Goal: Information Seeking & Learning: Learn about a topic

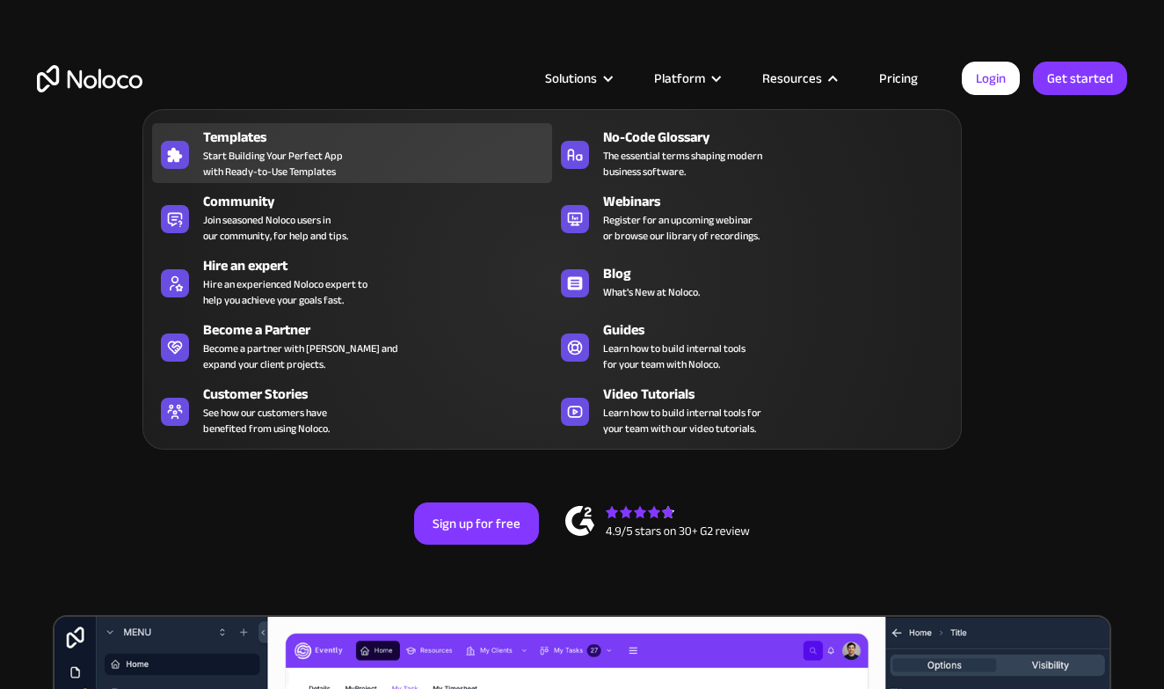
click at [379, 164] on div "Templates Start Building Your Perfect App with Ready-to-Use Templates" at bounding box center [373, 153] width 340 height 53
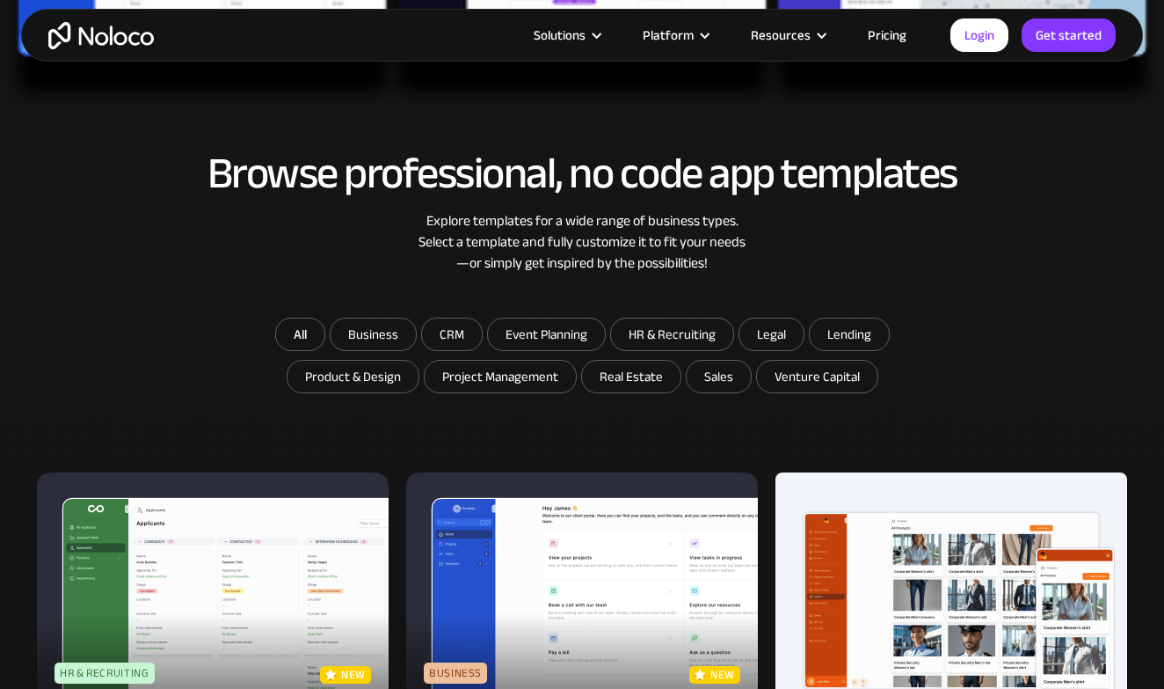
scroll to position [784, 0]
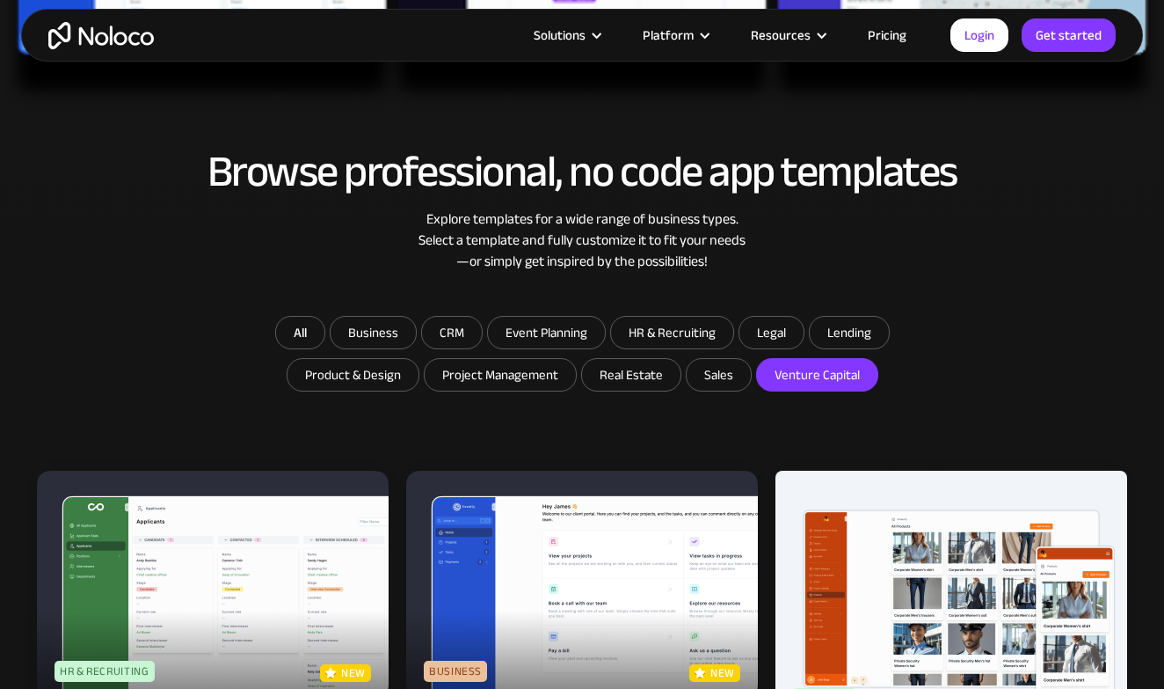
click at [808, 379] on input "Venture Capital" at bounding box center [817, 375] width 120 height 32
checkbox input "true"
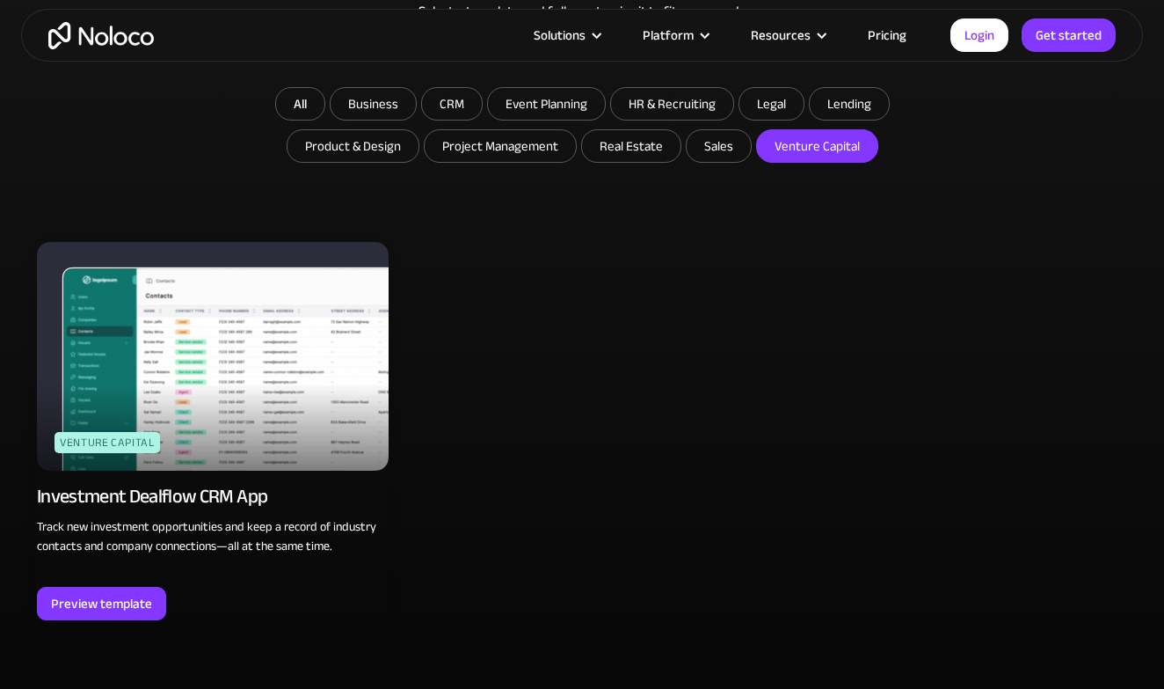
scroll to position [1026, 0]
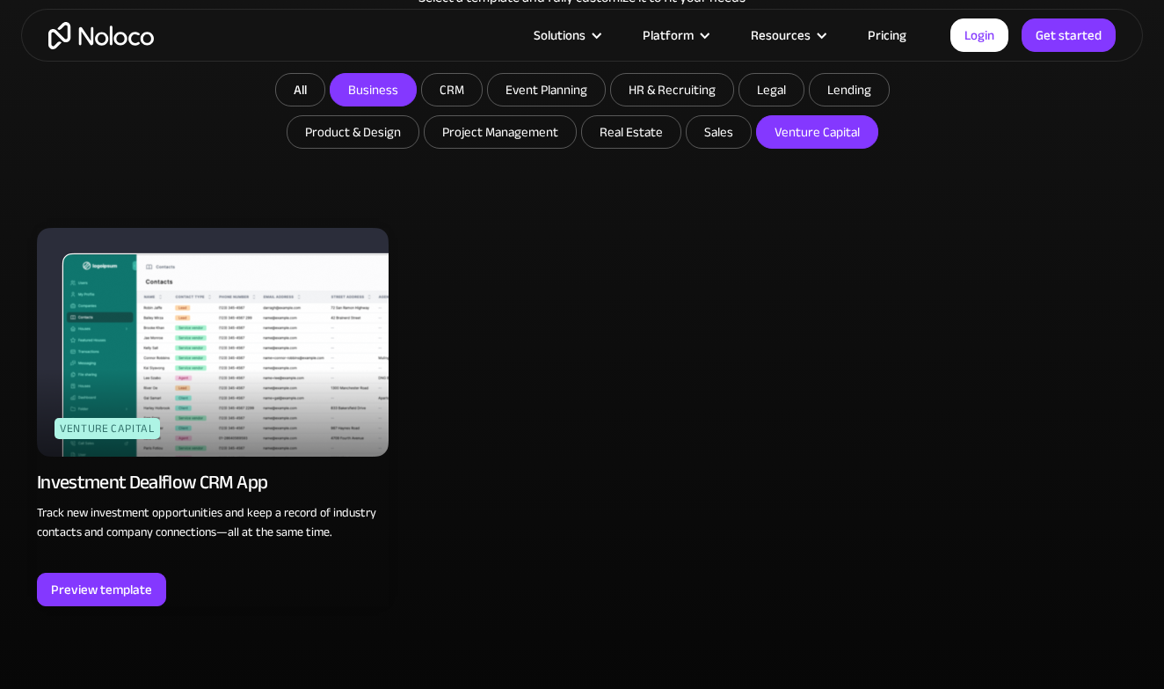
click at [385, 79] on input "Business" at bounding box center [373, 90] width 85 height 32
checkbox input "true"
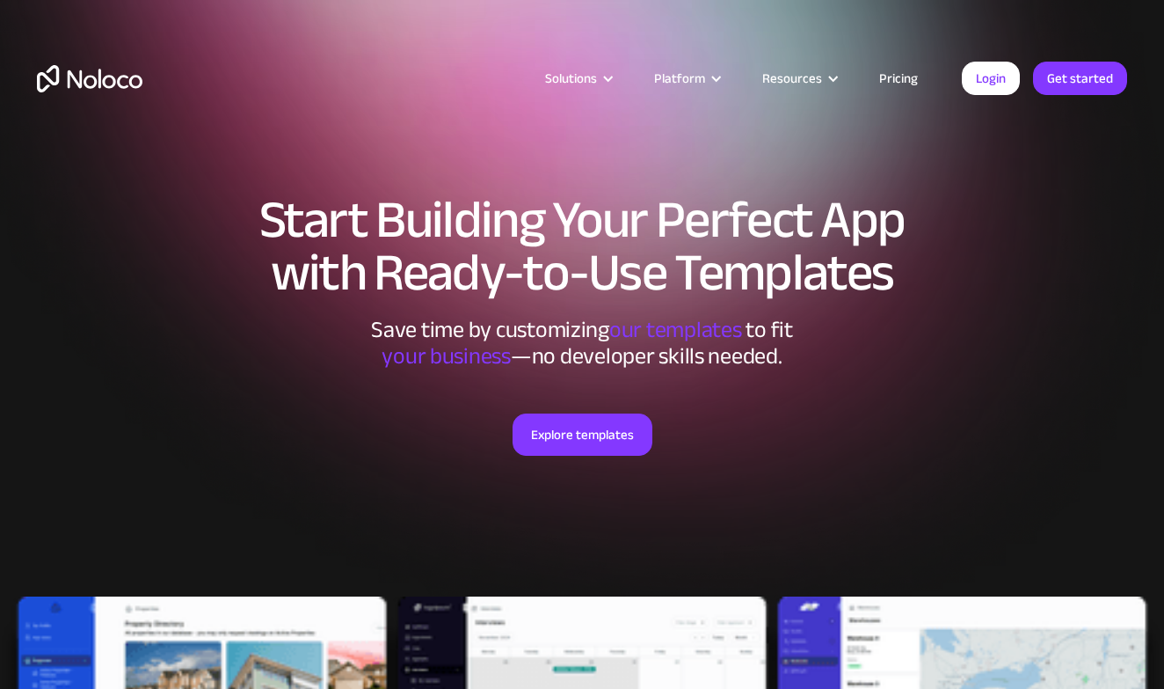
scroll to position [0, 0]
click at [890, 79] on link "Pricing" at bounding box center [899, 78] width 83 height 23
